Goal: Information Seeking & Learning: Learn about a topic

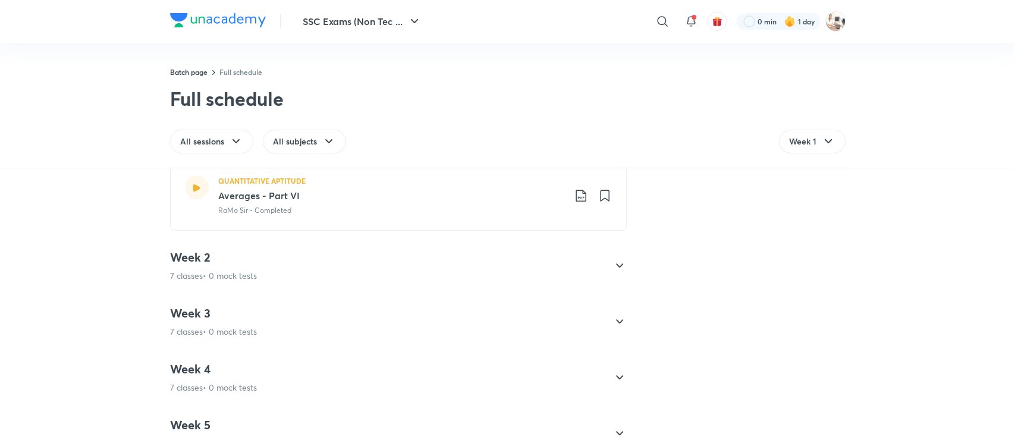
scroll to position [542, 0]
click at [619, 267] on icon at bounding box center [619, 266] width 14 height 14
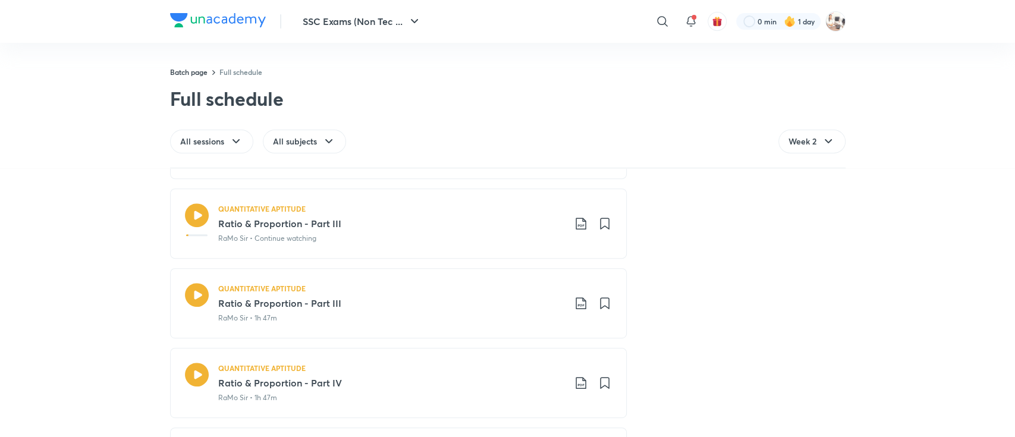
scroll to position [376, 0]
click at [188, 295] on icon at bounding box center [197, 293] width 24 height 24
